Goal: Task Accomplishment & Management: Use online tool/utility

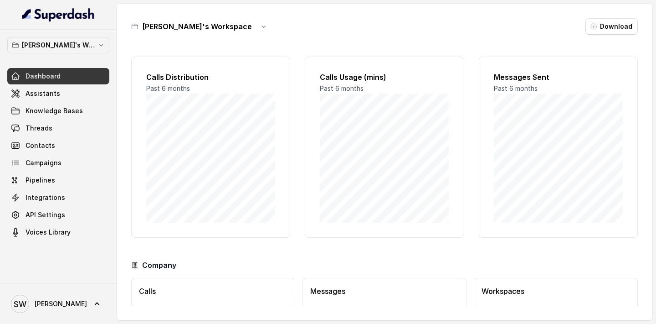
scroll to position [60, 0]
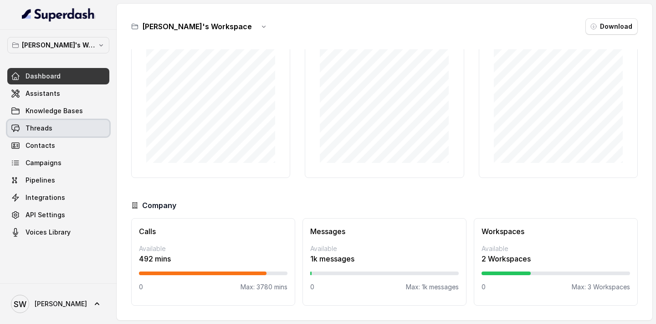
click at [55, 132] on link "Threads" at bounding box center [58, 128] width 102 height 16
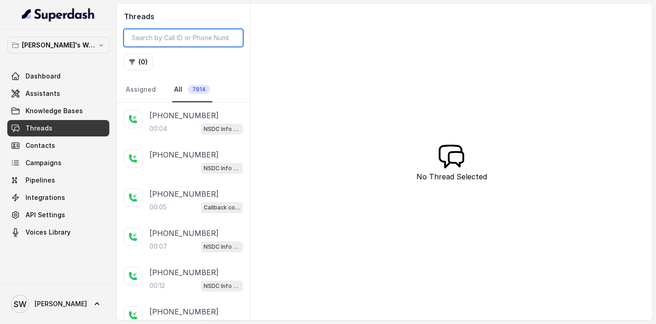
click at [187, 37] on input "search" at bounding box center [183, 37] width 119 height 17
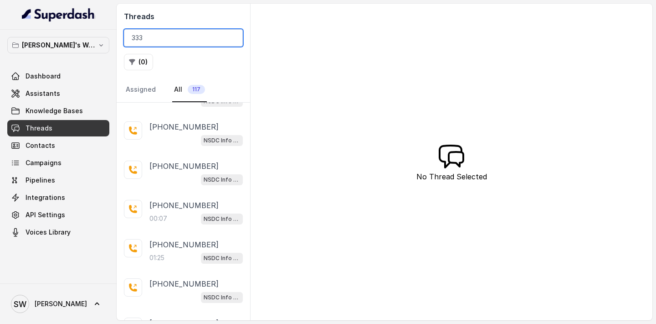
scroll to position [456, 0]
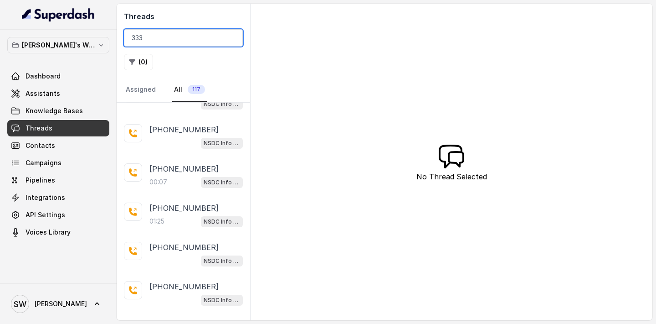
click at [182, 33] on input "333" at bounding box center [183, 37] width 119 height 17
paste input "917387446"
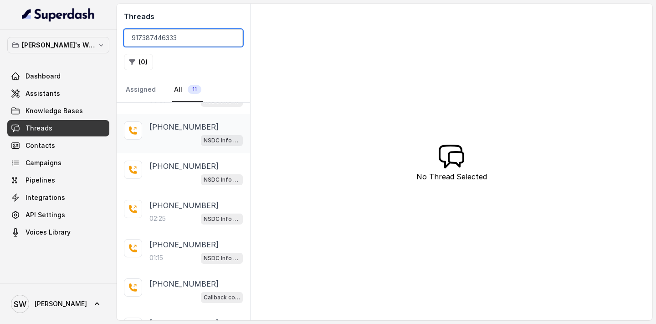
scroll to position [87, 0]
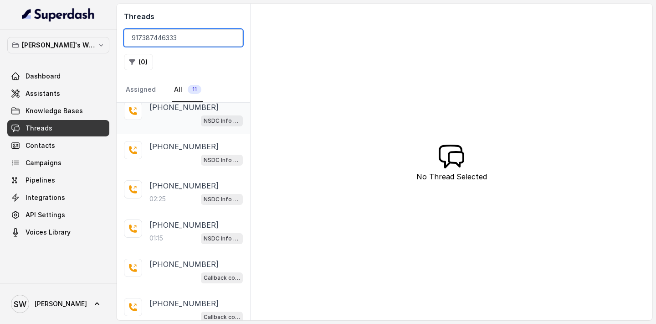
type input "917387446333"
click at [173, 189] on p "[PHONE_NUMBER]" at bounding box center [184, 185] width 69 height 11
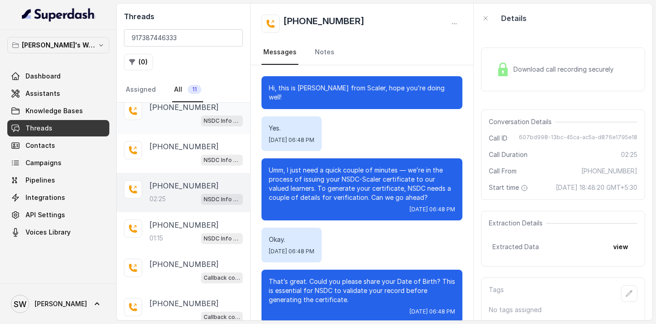
scroll to position [755, 0]
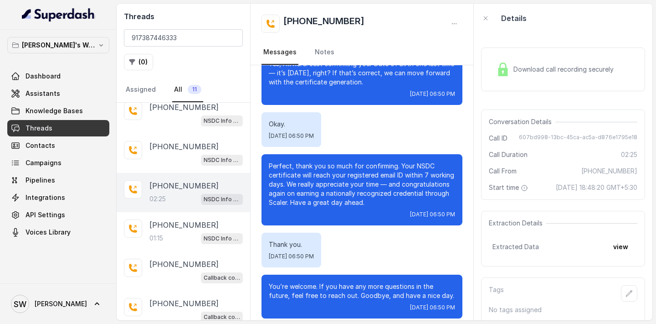
click at [544, 74] on div "Download call recording securely" at bounding box center [555, 69] width 125 height 21
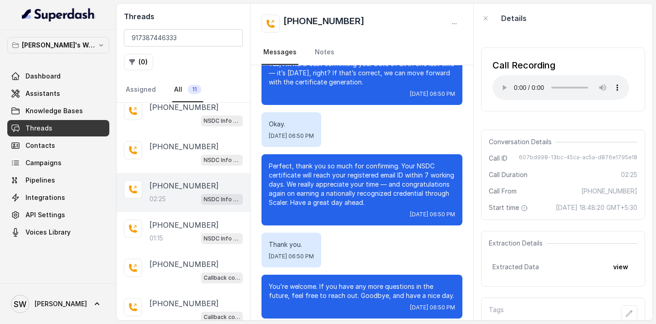
click at [104, 13] on div at bounding box center [58, 15] width 117 height 30
click at [445, 21] on div "[PHONE_NUMBER]" at bounding box center [362, 24] width 201 height 18
click at [397, 23] on div "[PHONE_NUMBER]" at bounding box center [362, 24] width 201 height 18
